Goal: Check status: Check status

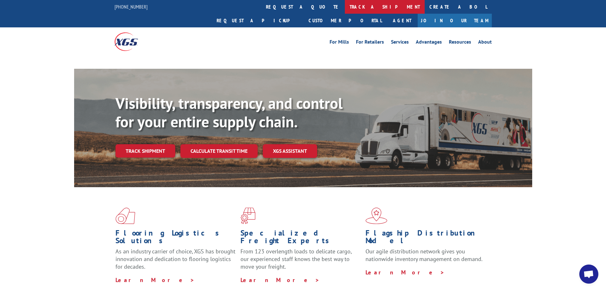
click at [345, 11] on link "track a shipment" at bounding box center [385, 7] width 80 height 14
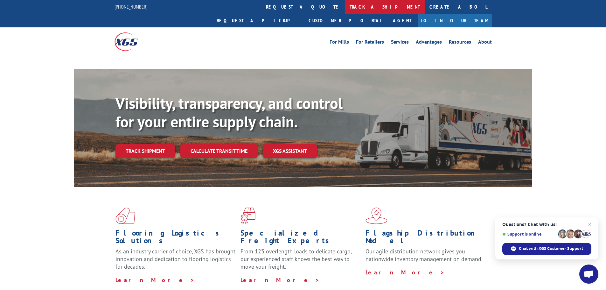
click at [345, 7] on link "track a shipment" at bounding box center [385, 7] width 80 height 14
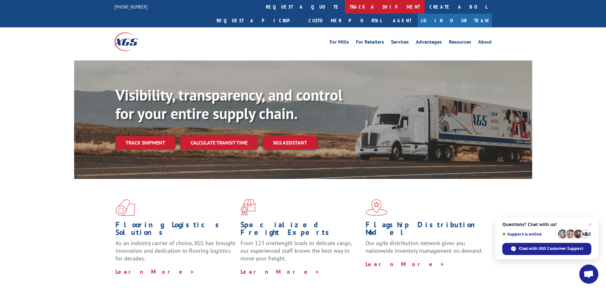
click at [345, 7] on link "track a shipment" at bounding box center [385, 7] width 80 height 14
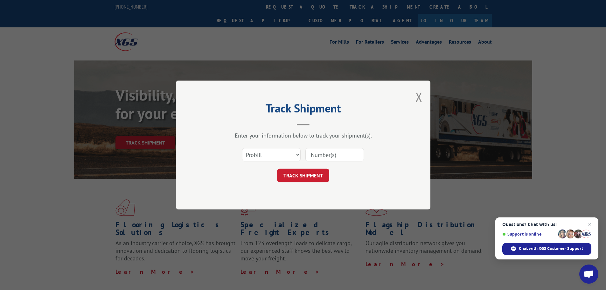
click at [318, 156] on input at bounding box center [334, 154] width 59 height 13
paste input "17613064"
type input "17613064"
click at [291, 174] on button "TRACK SHIPMENT" at bounding box center [303, 175] width 52 height 13
click at [262, 153] on select "Select category... Probill BOL PO" at bounding box center [271, 154] width 59 height 13
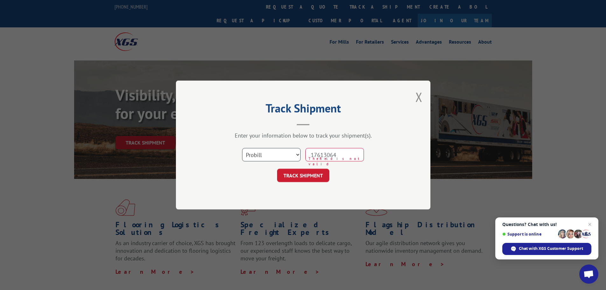
select select "bol"
click at [242, 148] on select "Select category... Probill BOL PO" at bounding box center [271, 154] width 59 height 13
click at [297, 177] on button "TRACK SHIPMENT" at bounding box center [303, 175] width 52 height 13
click at [297, 176] on button "TRACK SHIPMENT" at bounding box center [303, 175] width 52 height 13
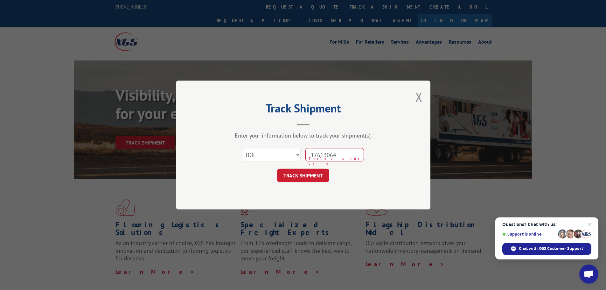
click at [325, 158] on input "17613064" at bounding box center [334, 154] width 59 height 13
type input "17613064"
click at [298, 172] on button "TRACK SHIPMENT" at bounding box center [303, 175] width 52 height 13
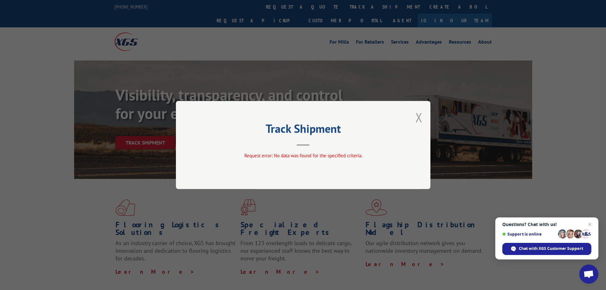
click at [421, 117] on button "Close modal" at bounding box center [419, 117] width 7 height 17
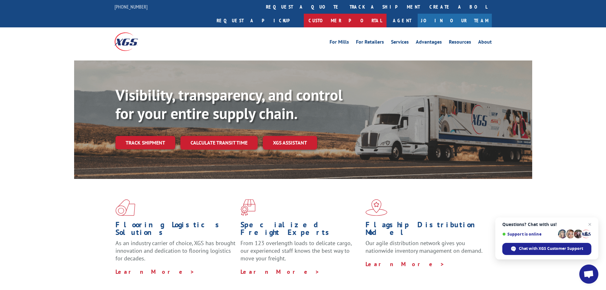
click at [387, 14] on link "Customer Portal" at bounding box center [345, 21] width 83 height 14
